Goal: Obtain resource: Obtain resource

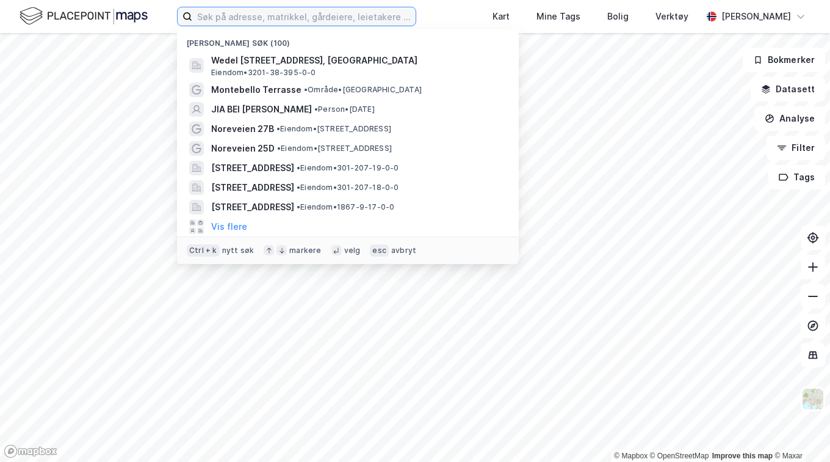
click at [283, 13] on input at bounding box center [303, 16] width 223 height 18
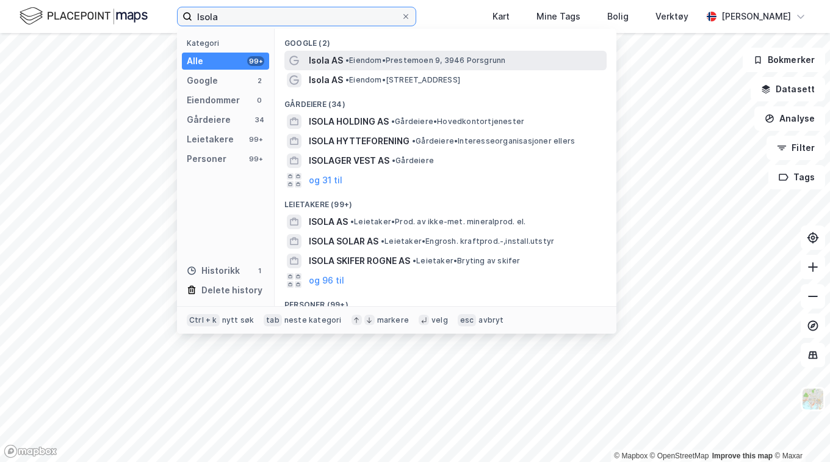
type input "Isola"
click at [370, 57] on span "• Eiendom • Prestemoen 9, 3946 Porsgrunn" at bounding box center [426, 61] width 160 height 10
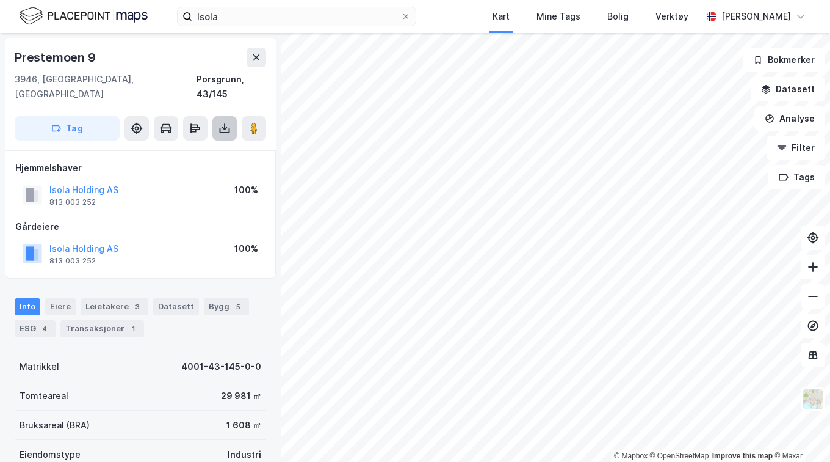
click at [235, 117] on button at bounding box center [224, 128] width 24 height 24
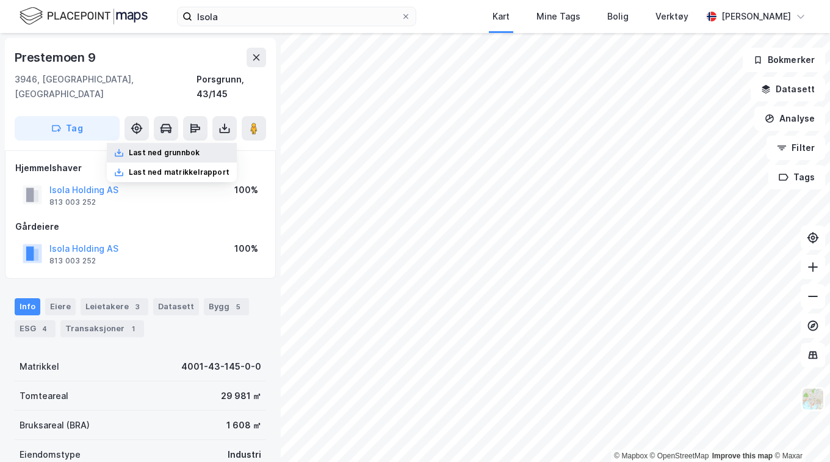
click at [211, 143] on div "Last ned grunnbok" at bounding box center [172, 153] width 130 height 20
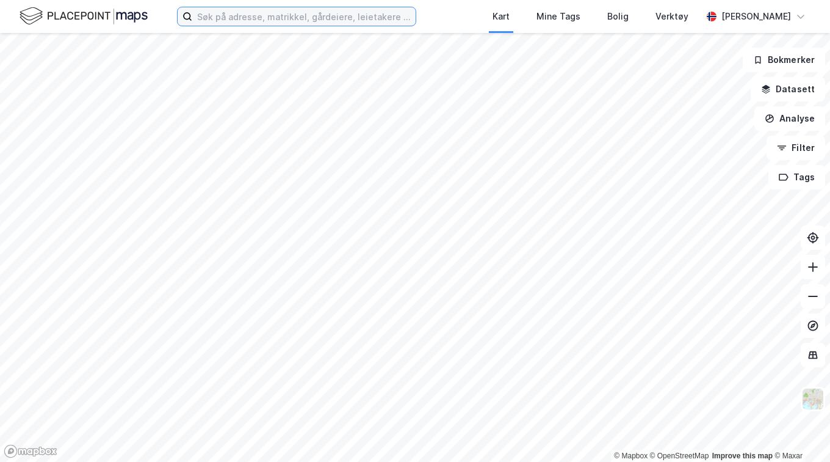
click at [281, 22] on input at bounding box center [303, 16] width 223 height 18
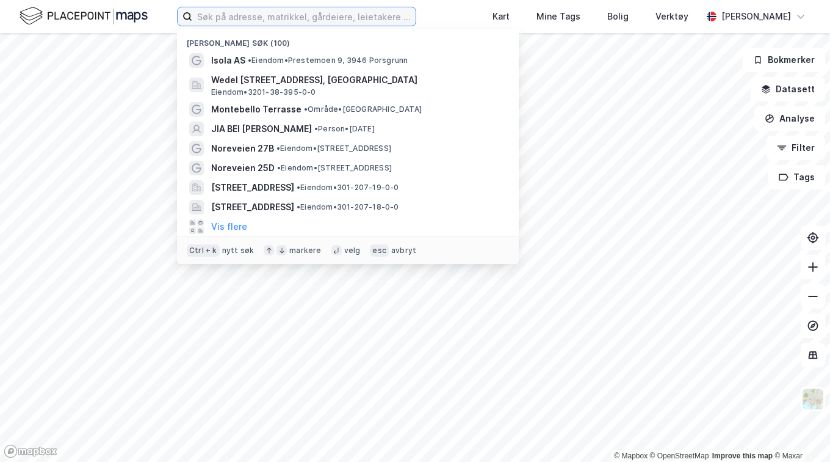
type input "o"
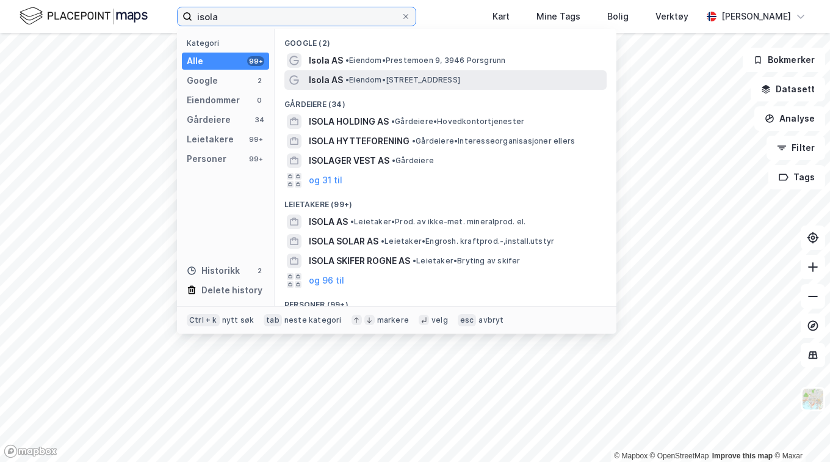
type input "isola"
click at [371, 77] on span "• Eiendom • Lienfossveien 5, 3678 Notodden" at bounding box center [403, 80] width 115 height 10
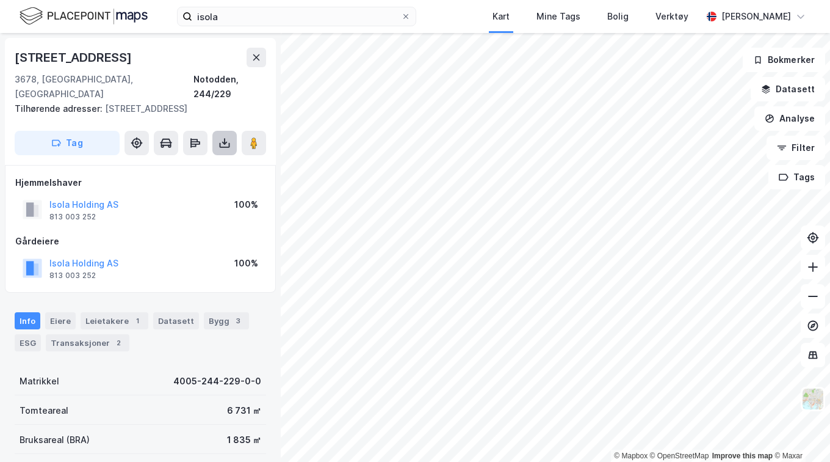
click at [223, 137] on icon at bounding box center [225, 143] width 12 height 12
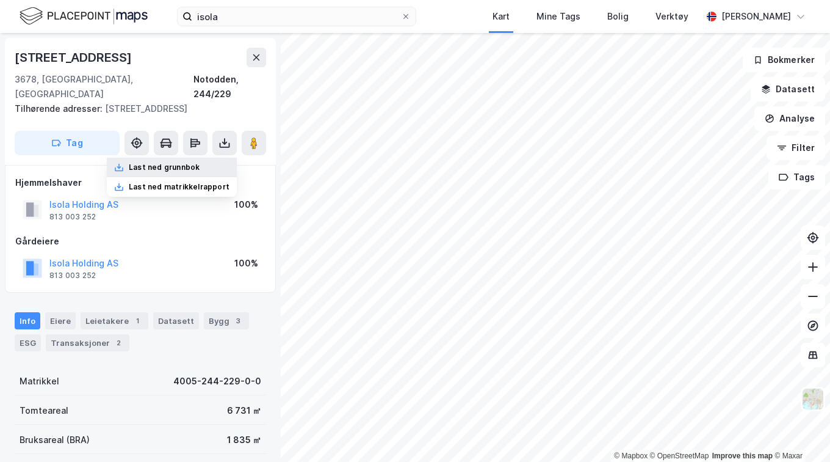
click at [208, 158] on div "Last ned grunnbok" at bounding box center [172, 168] width 130 height 20
